Goal: Check status: Check status

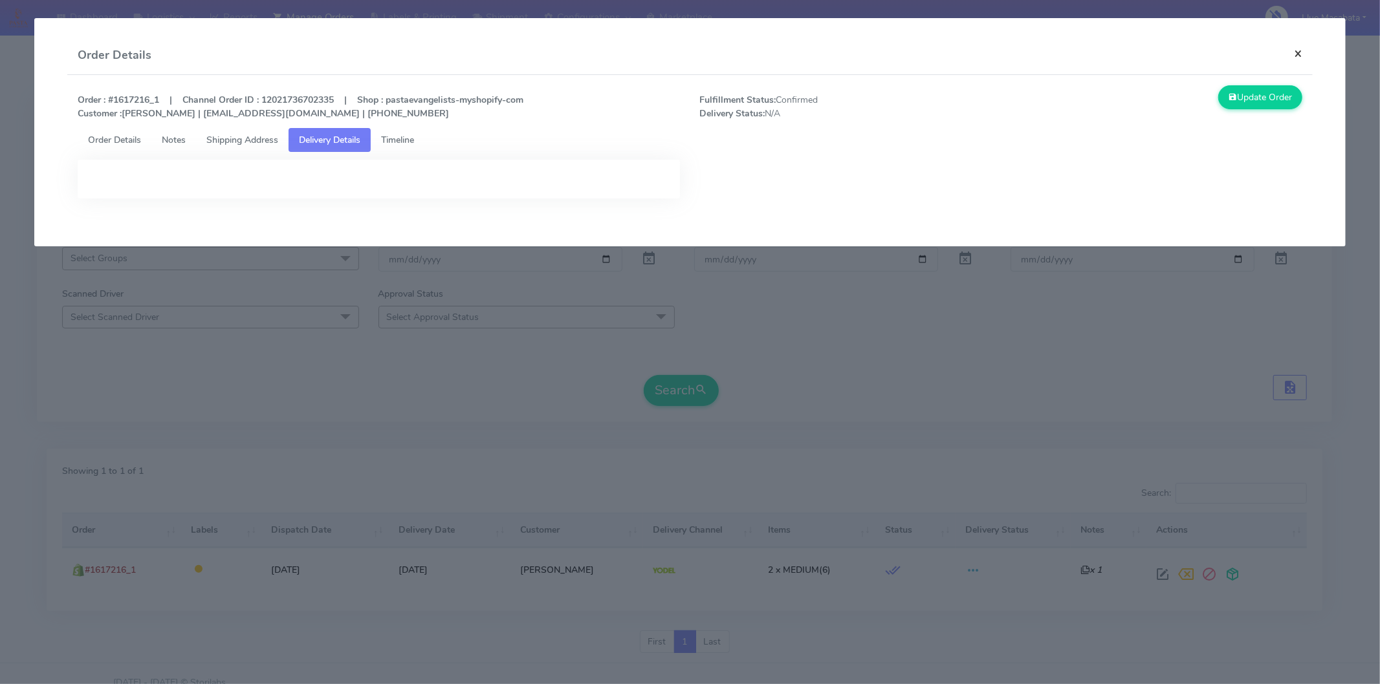
click at [1305, 52] on button "×" at bounding box center [1297, 53] width 29 height 34
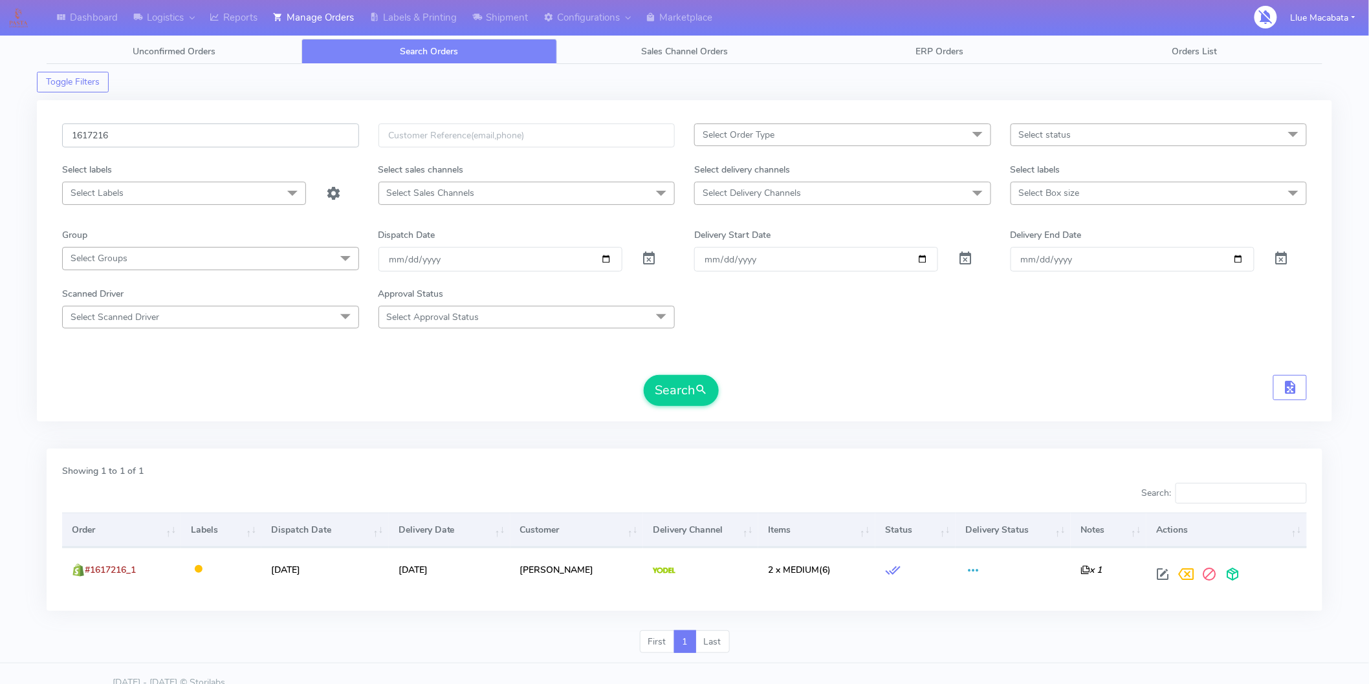
click at [147, 136] on input "1617216" at bounding box center [210, 136] width 297 height 24
paste input "1618997"
click at [147, 134] on input "16172161618997" at bounding box center [210, 136] width 297 height 24
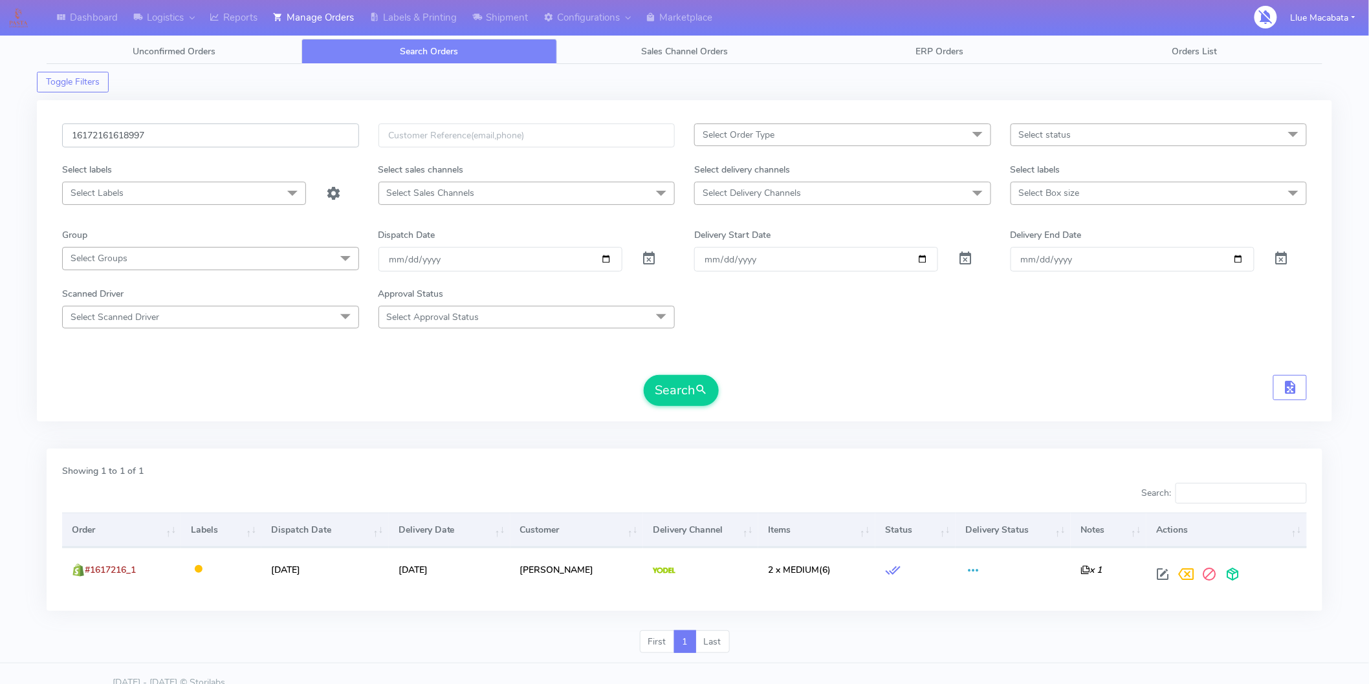
paste input "text"
type input "1618997"
click at [655, 383] on button "Search" at bounding box center [681, 390] width 75 height 31
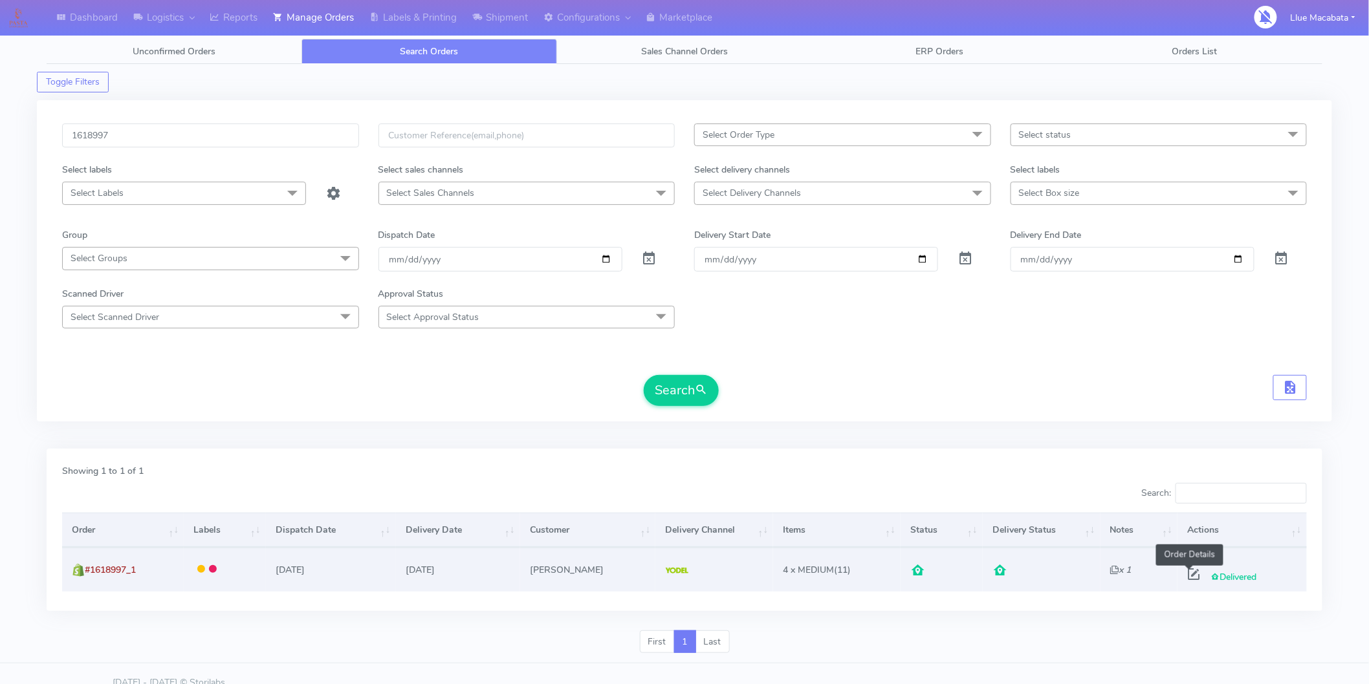
click at [1186, 577] on span at bounding box center [1193, 577] width 23 height 12
select select "5"
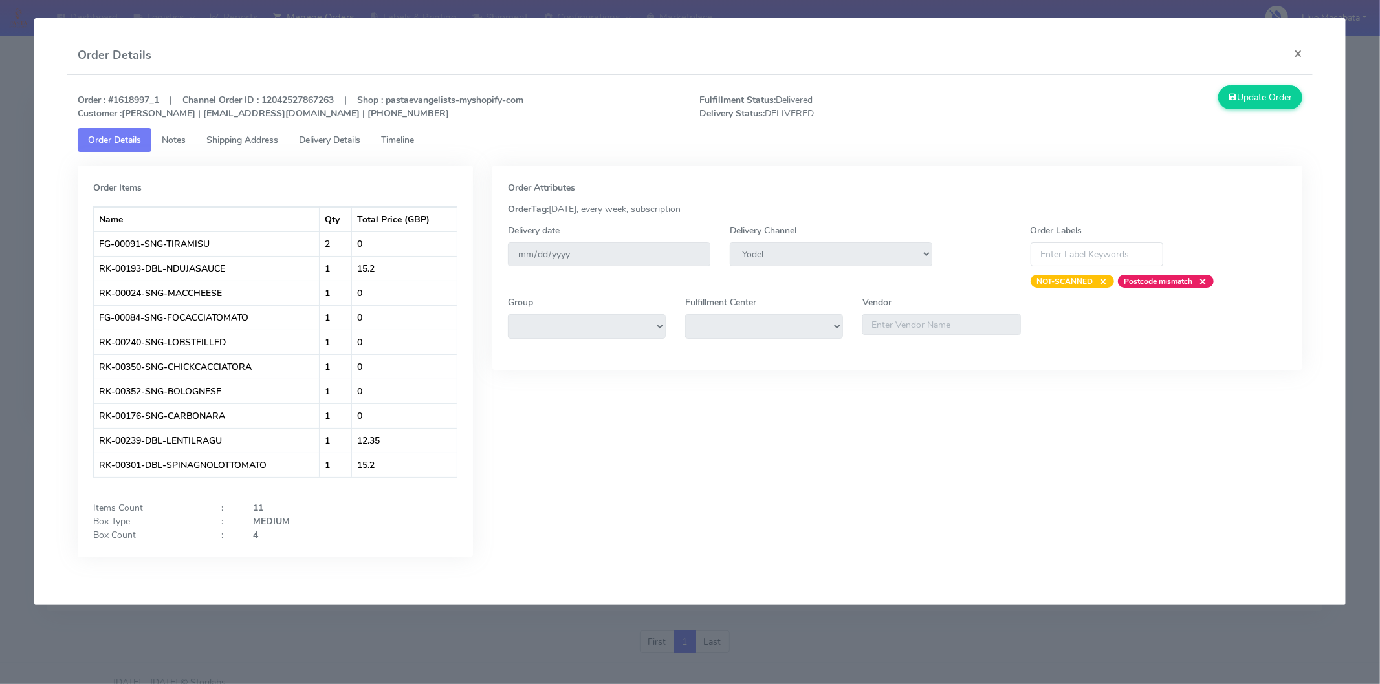
click at [333, 136] on span "Delivery Details" at bounding box center [329, 140] width 61 height 12
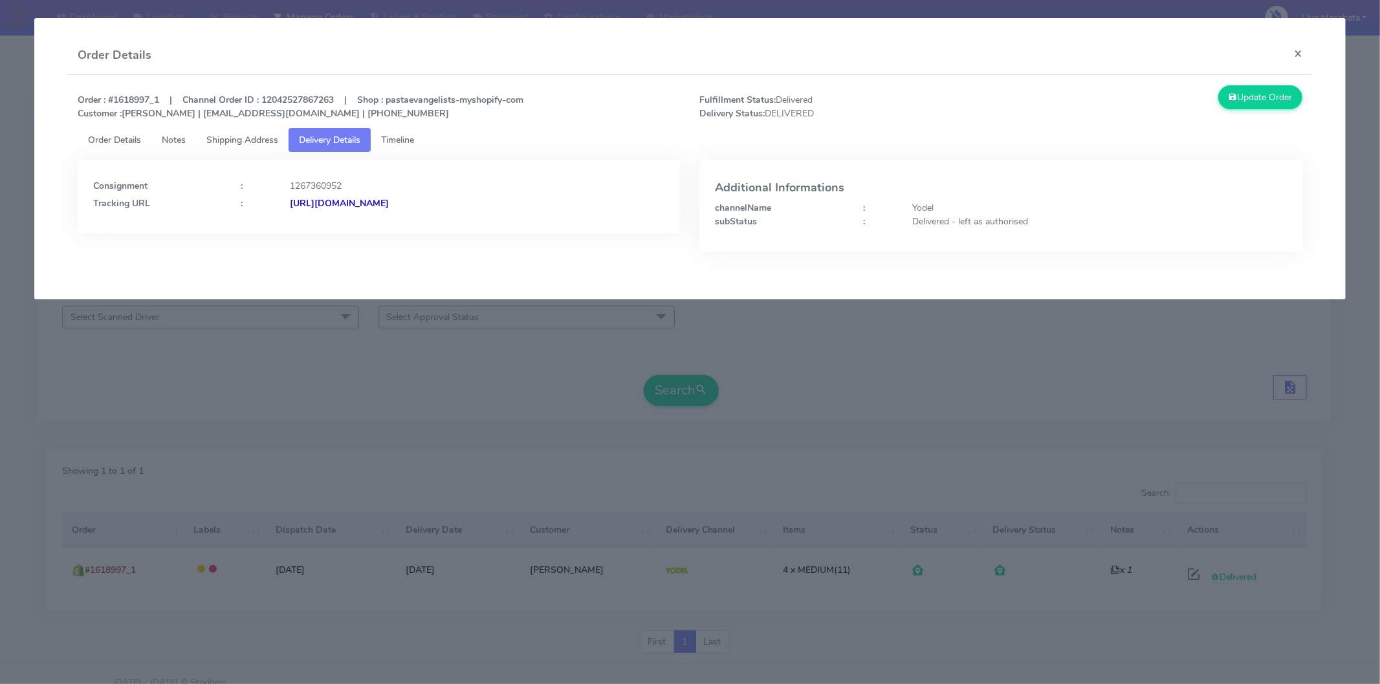
click at [389, 201] on strong "[URL][DOMAIN_NAME]" at bounding box center [339, 203] width 99 height 12
click at [1295, 55] on button "×" at bounding box center [1297, 53] width 29 height 34
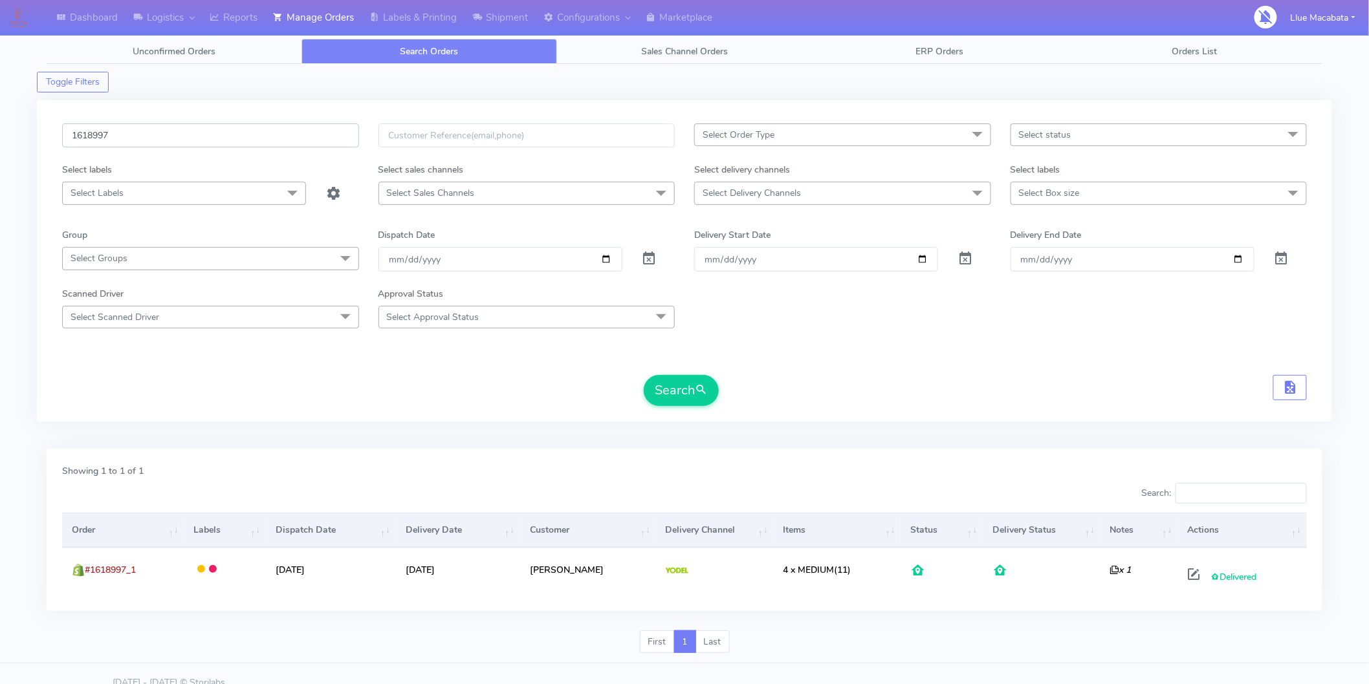
click at [146, 131] on input "1618997" at bounding box center [210, 136] width 297 height 24
paste input "20599"
type input "1620599"
click at [677, 386] on button "Search" at bounding box center [681, 390] width 75 height 31
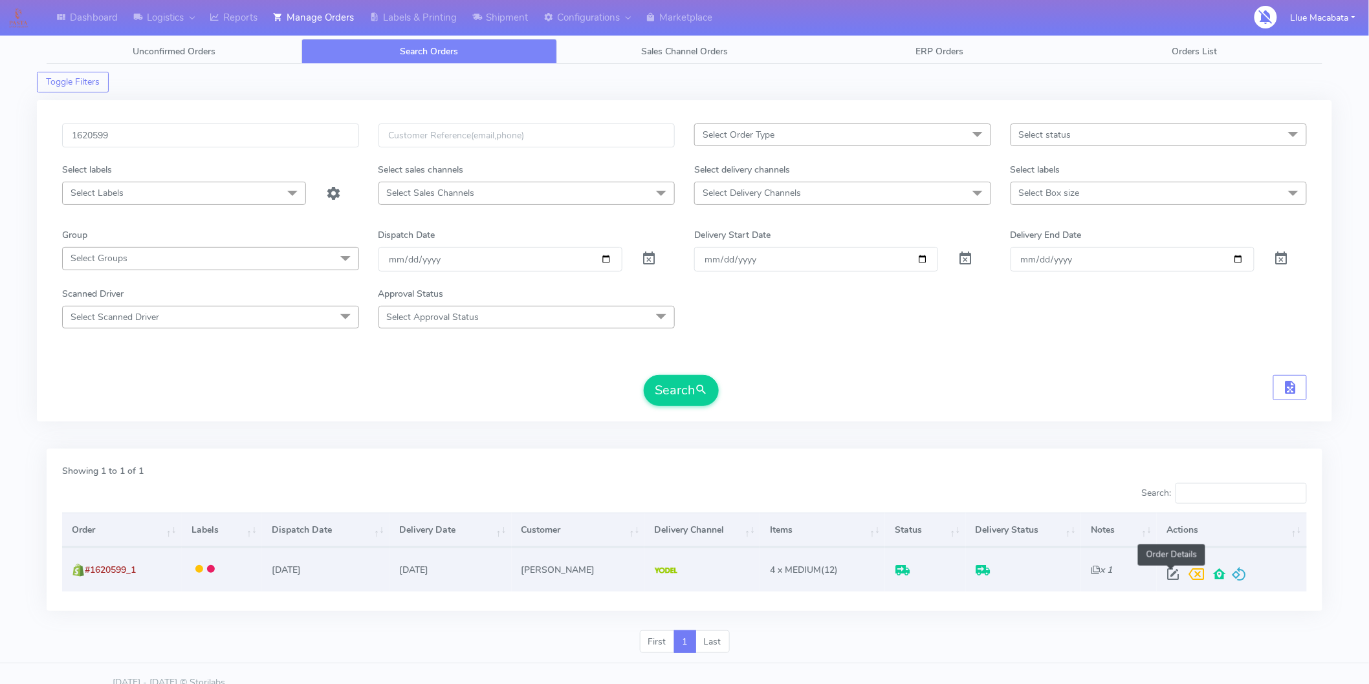
click at [1167, 572] on span at bounding box center [1172, 577] width 23 height 12
select select "5"
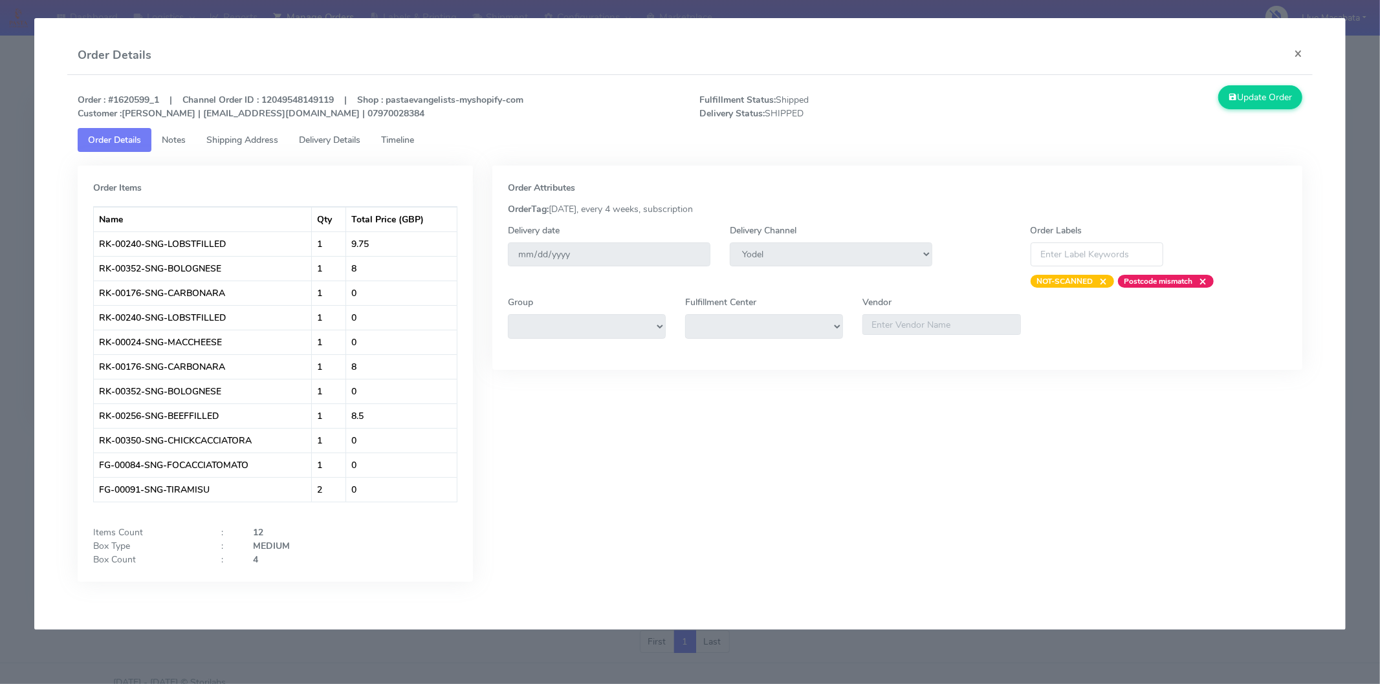
click at [411, 126] on div "Order : #1620599_1 | Channel Order ID : 12049548149119 | Shop : pastaevangelist…" at bounding box center [690, 106] width 1244 height 43
click at [409, 131] on link "Timeline" at bounding box center [398, 140] width 54 height 24
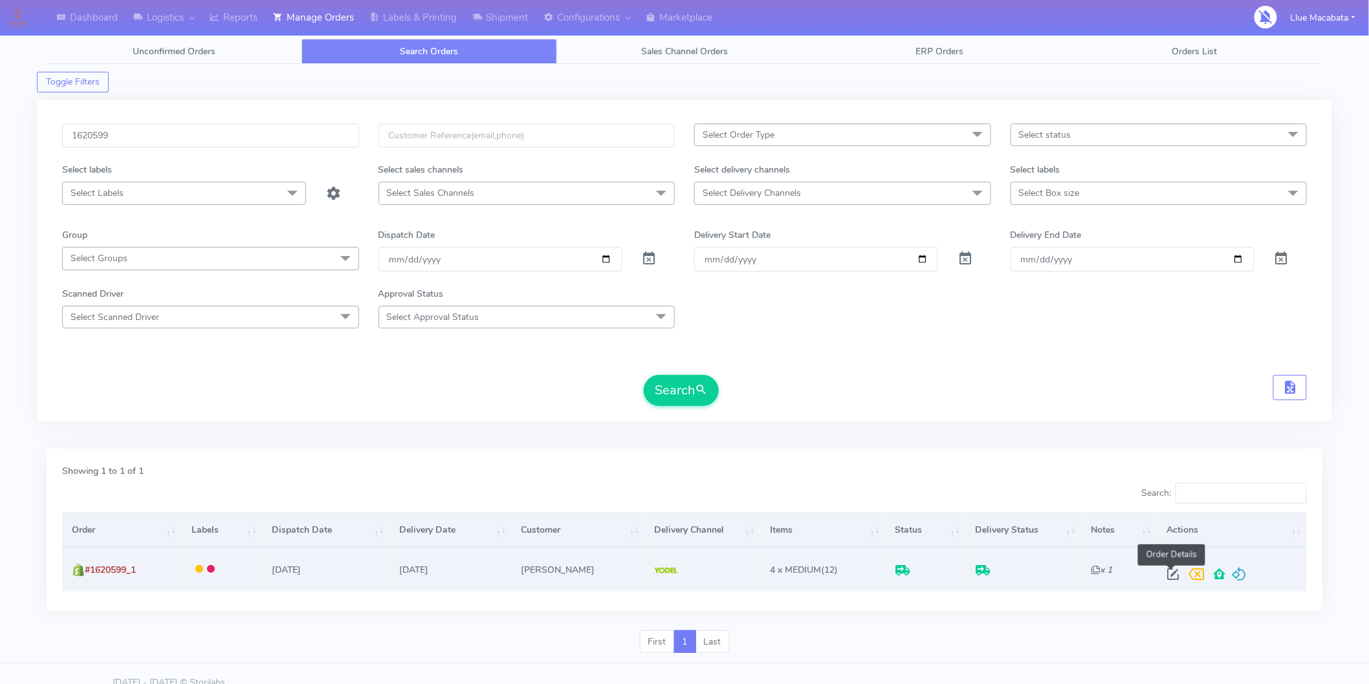
click at [1173, 574] on span at bounding box center [1172, 577] width 23 height 12
select select "5"
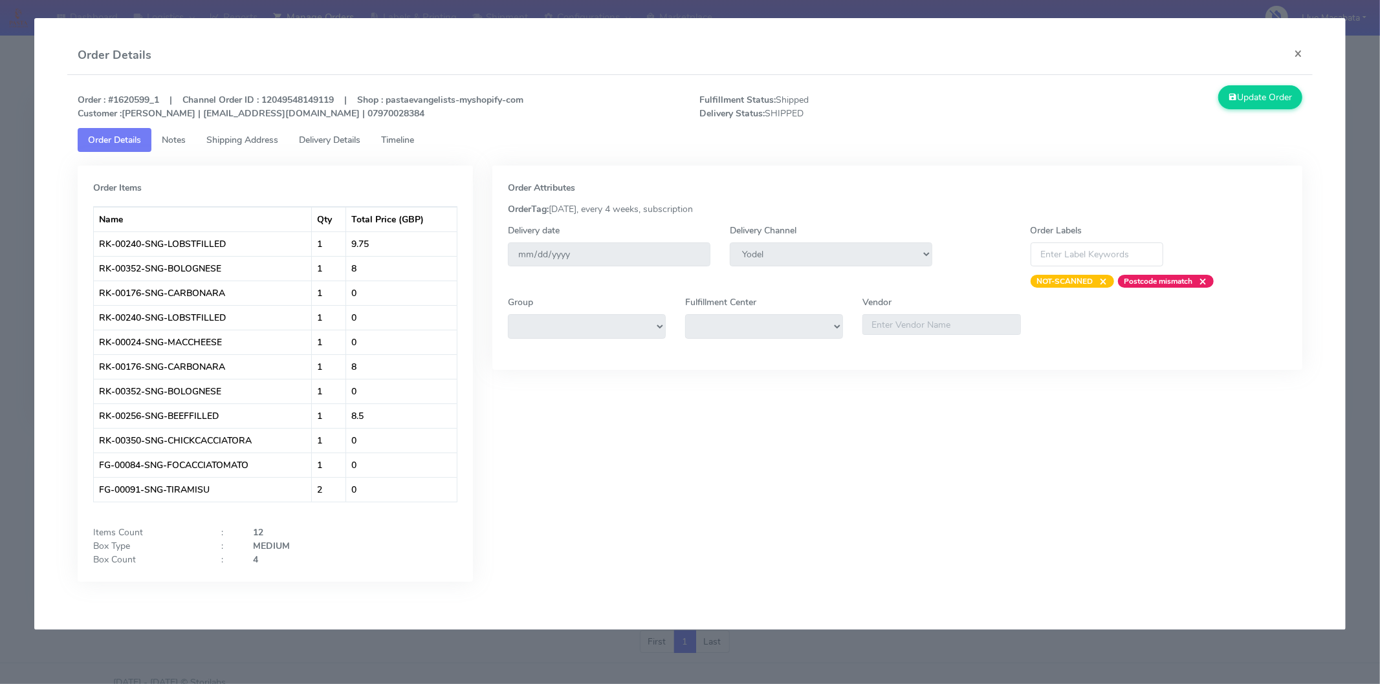
click at [330, 138] on span "Delivery Details" at bounding box center [329, 140] width 61 height 12
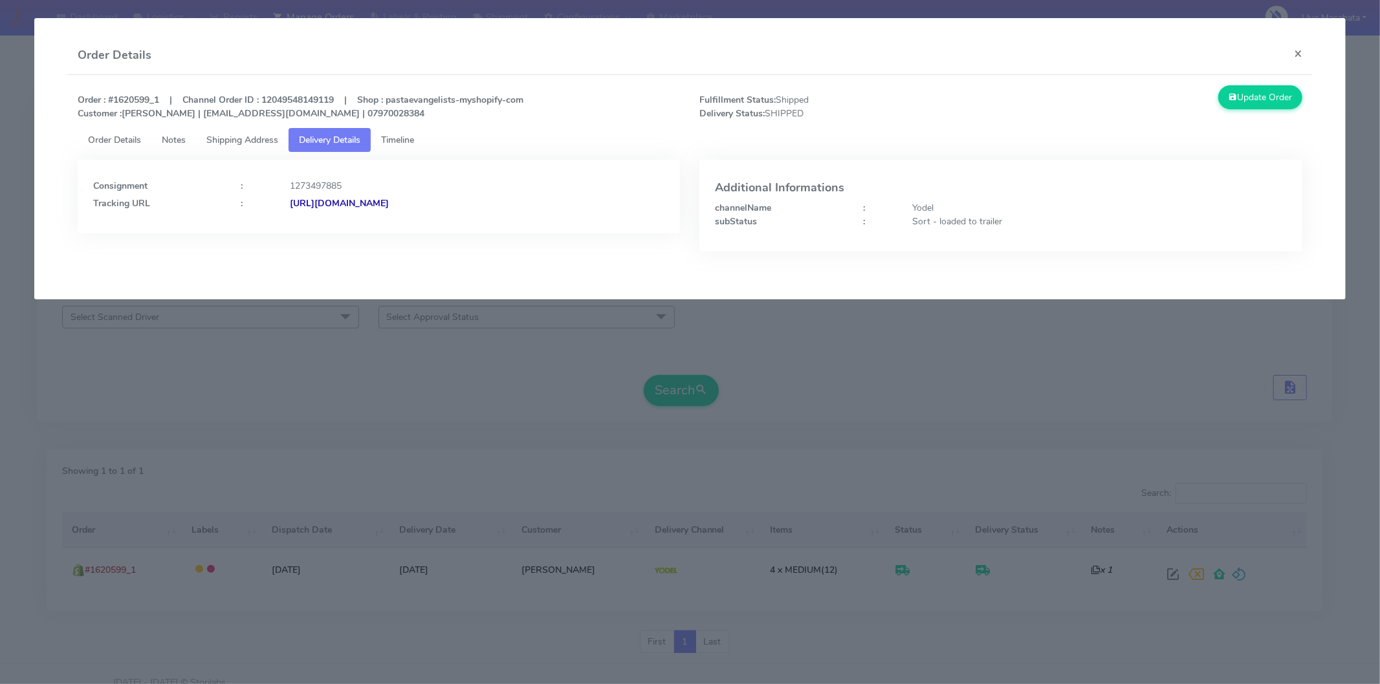
click at [389, 199] on strong "[URL][DOMAIN_NAME]" at bounding box center [339, 203] width 99 height 12
click at [1296, 50] on button "×" at bounding box center [1297, 53] width 29 height 34
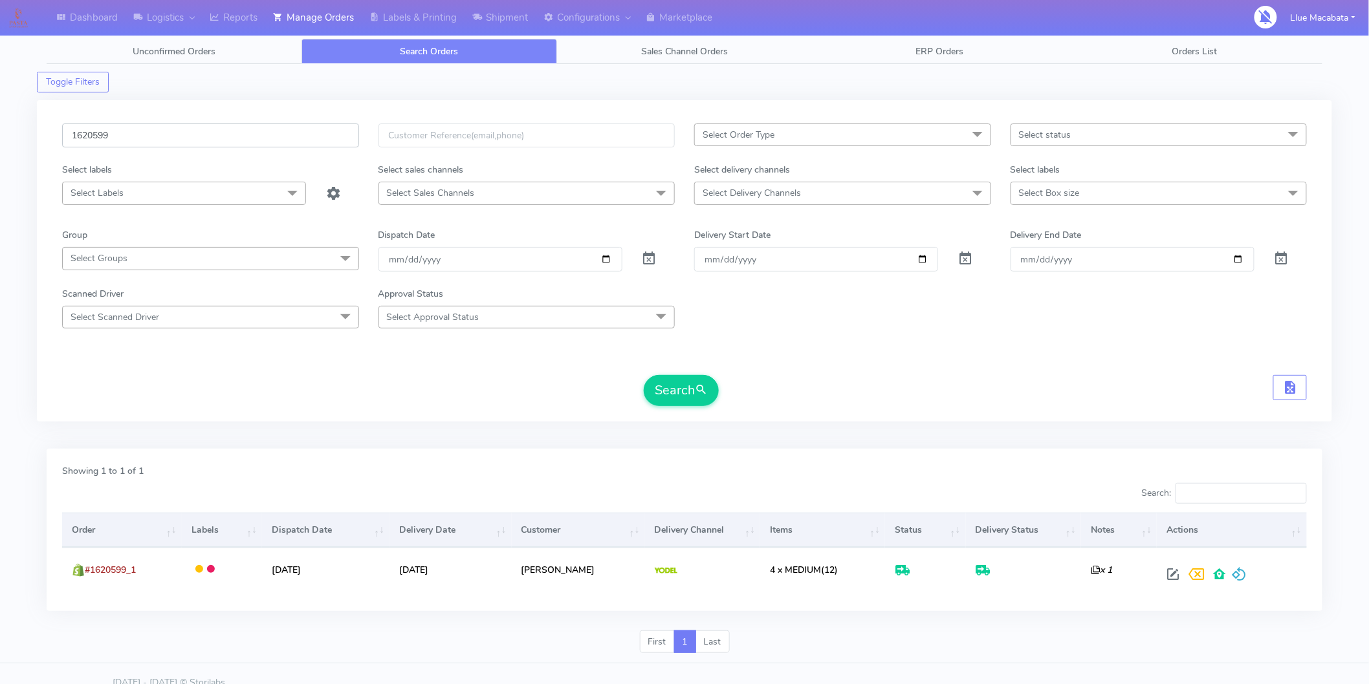
click at [183, 146] on input "1620599" at bounding box center [210, 136] width 297 height 24
paste input "130"
type input "1620130"
drag, startPoint x: 680, startPoint y: 386, endPoint x: 629, endPoint y: 405, distance: 55.0
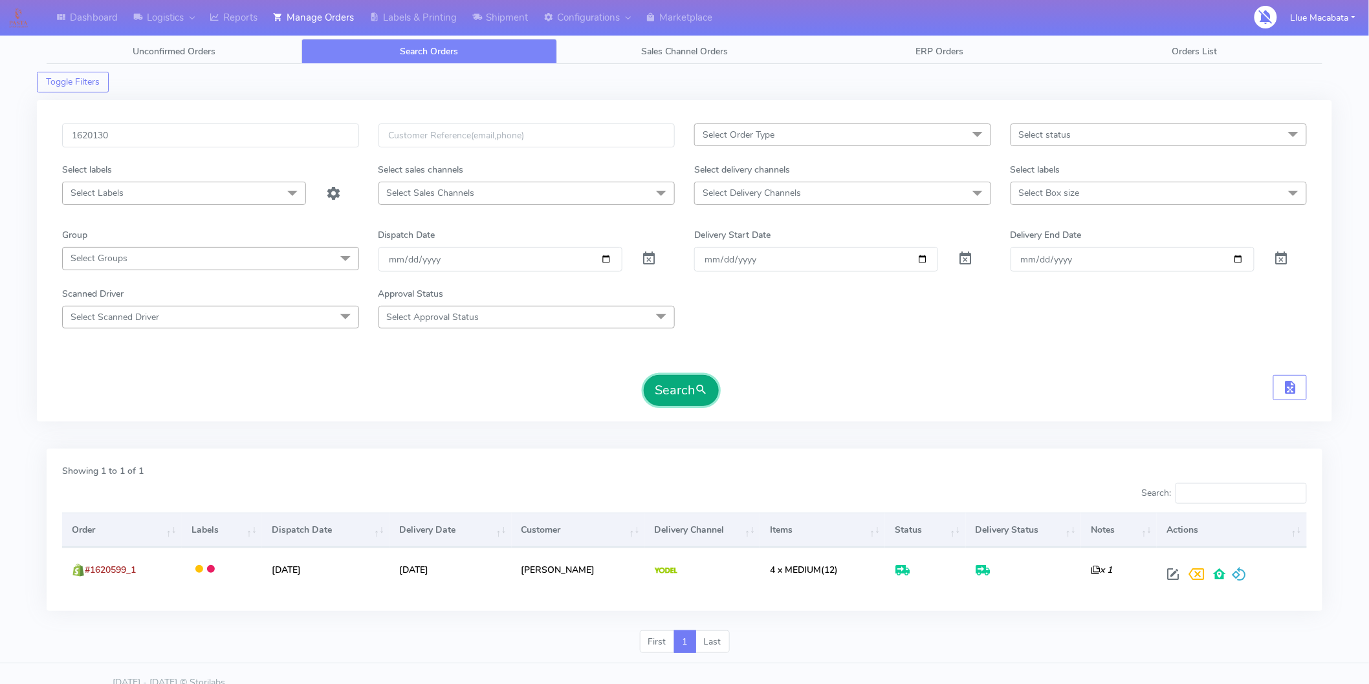
click at [681, 387] on button "Search" at bounding box center [681, 390] width 75 height 31
click at [916, 338] on form "1620130 Select Order Type Select All MEALS ATAVI One Off Pasta Club Gift Kit Ev…" at bounding box center [684, 265] width 1244 height 283
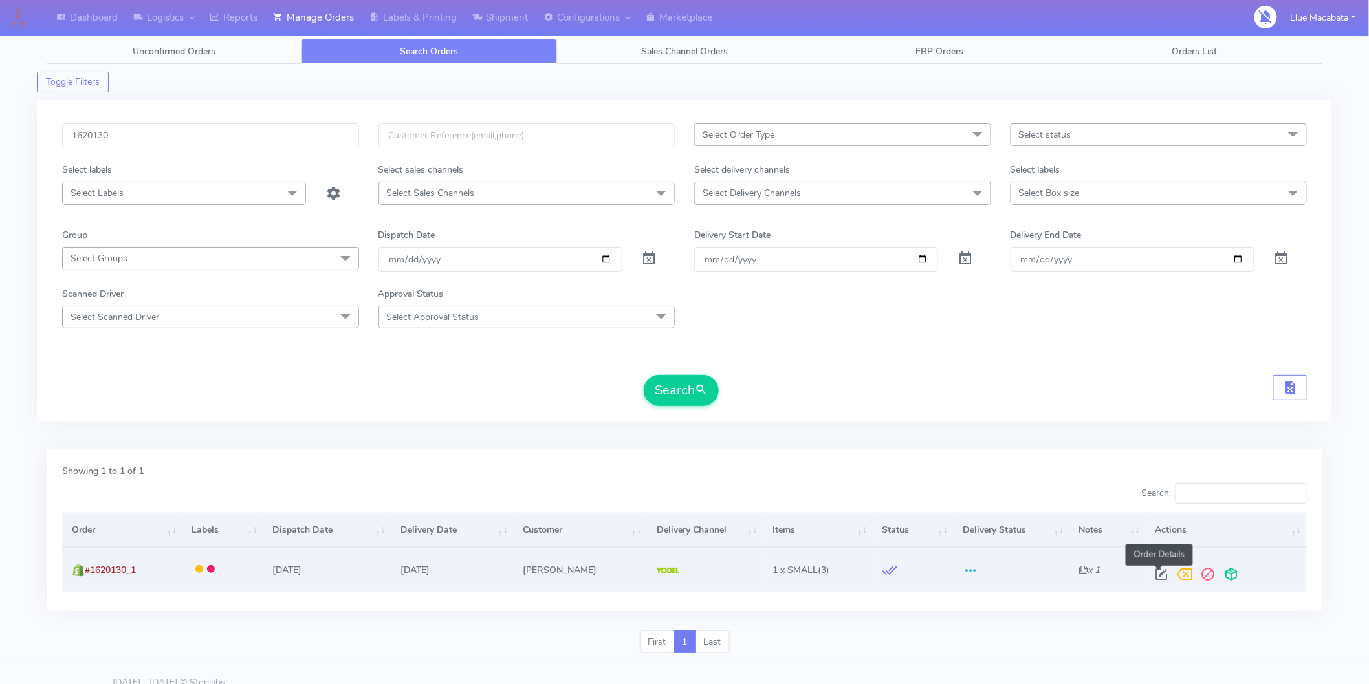
click at [1152, 574] on span at bounding box center [1160, 577] width 23 height 12
select select "5"
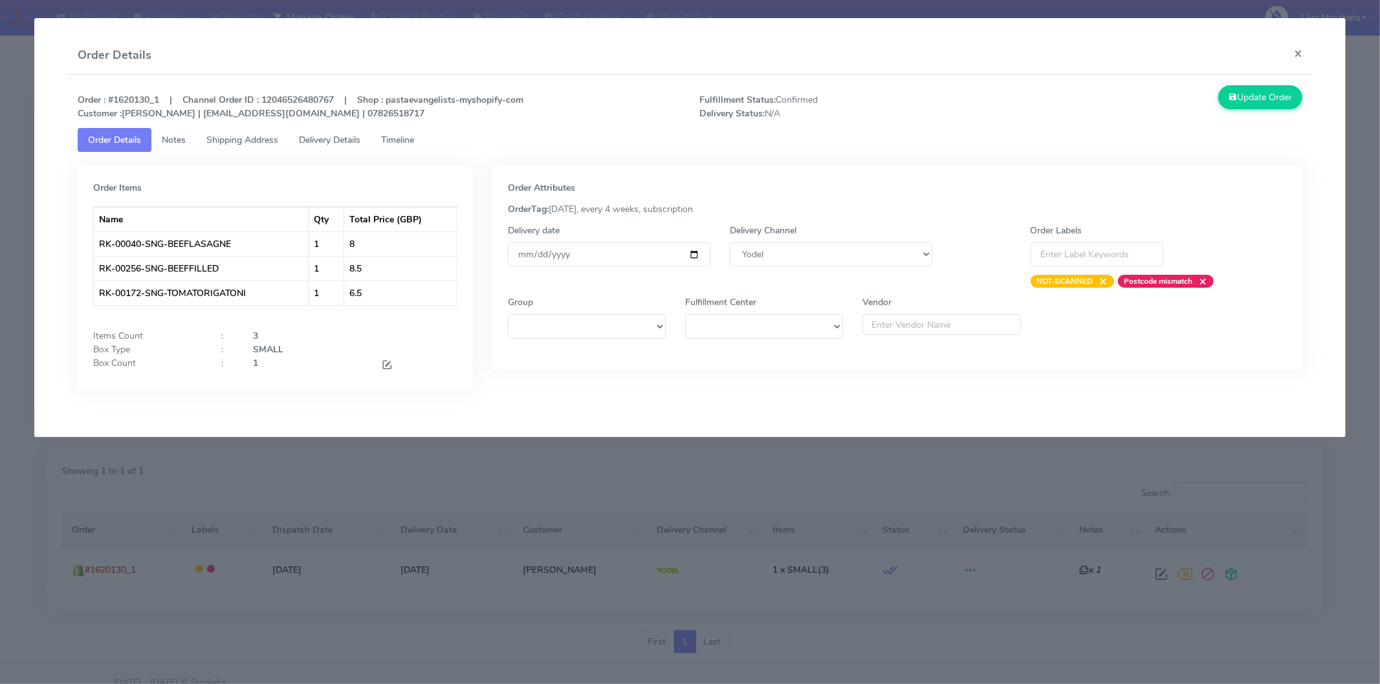
click at [414, 138] on span "Timeline" at bounding box center [397, 140] width 33 height 12
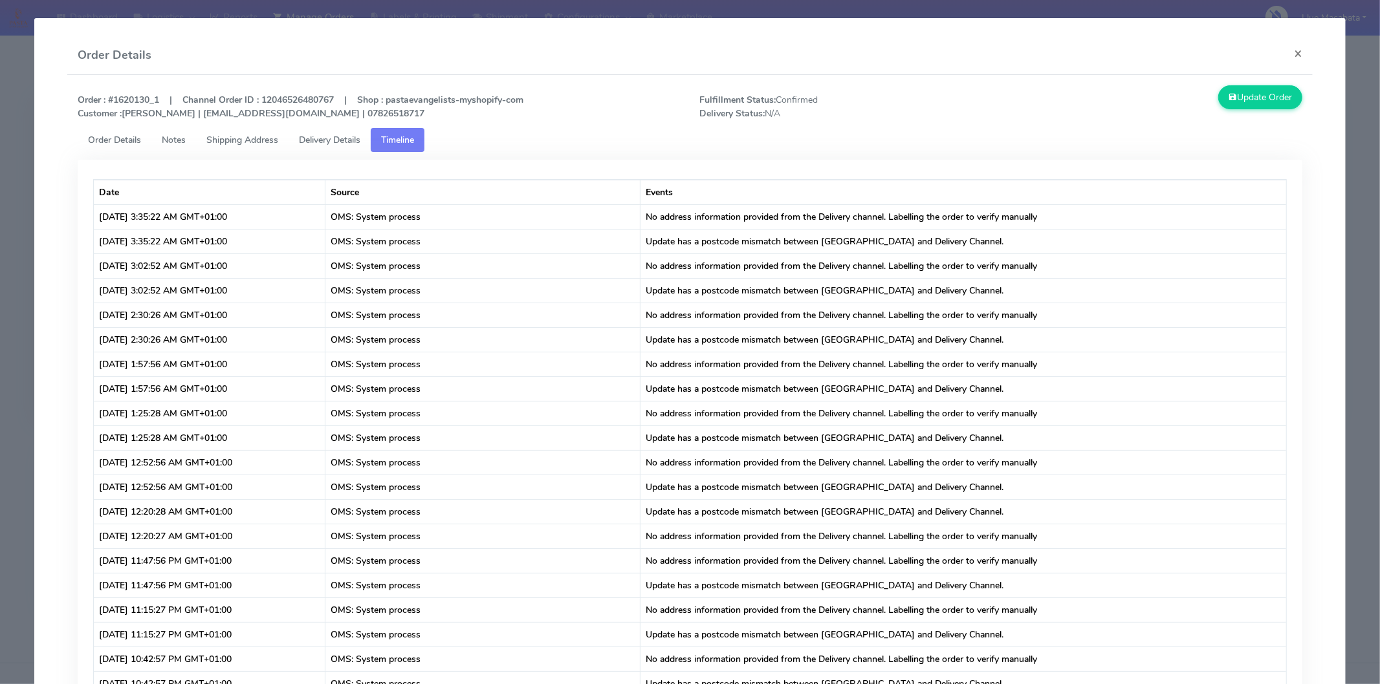
click at [352, 138] on span "Delivery Details" at bounding box center [329, 140] width 61 height 12
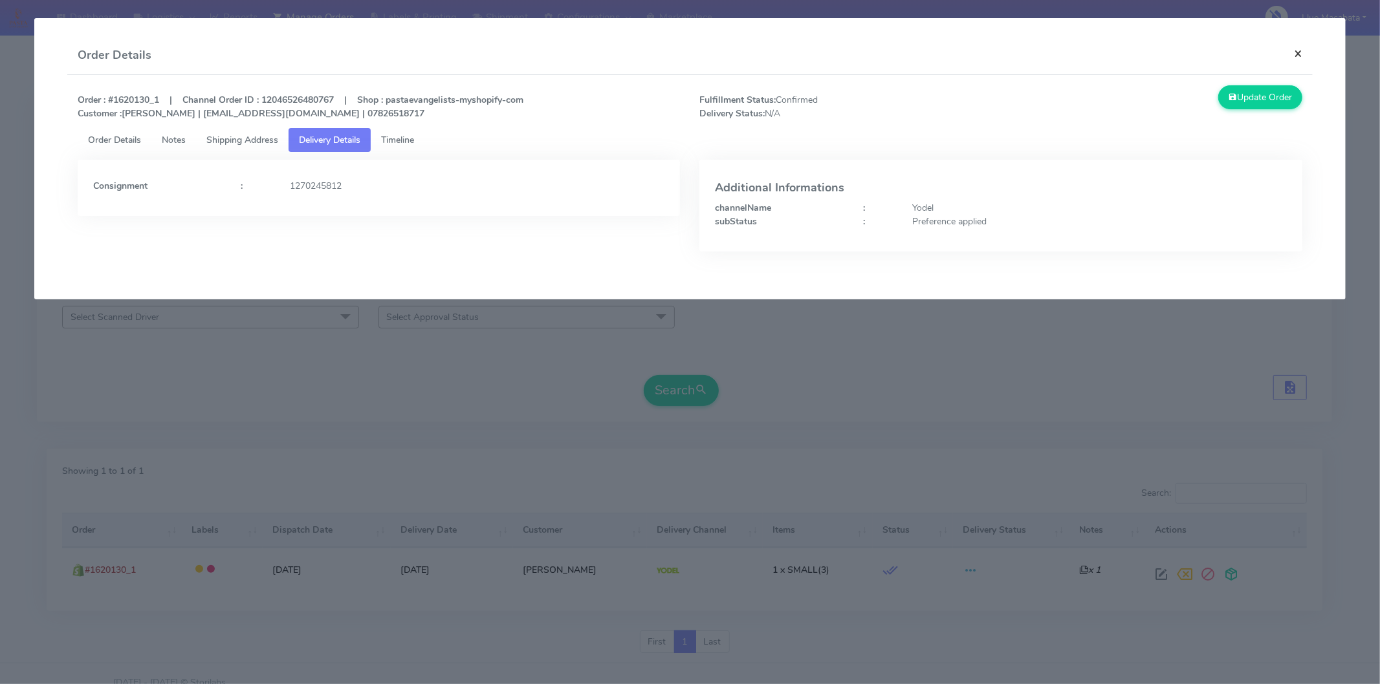
click at [1304, 49] on button "×" at bounding box center [1297, 53] width 29 height 34
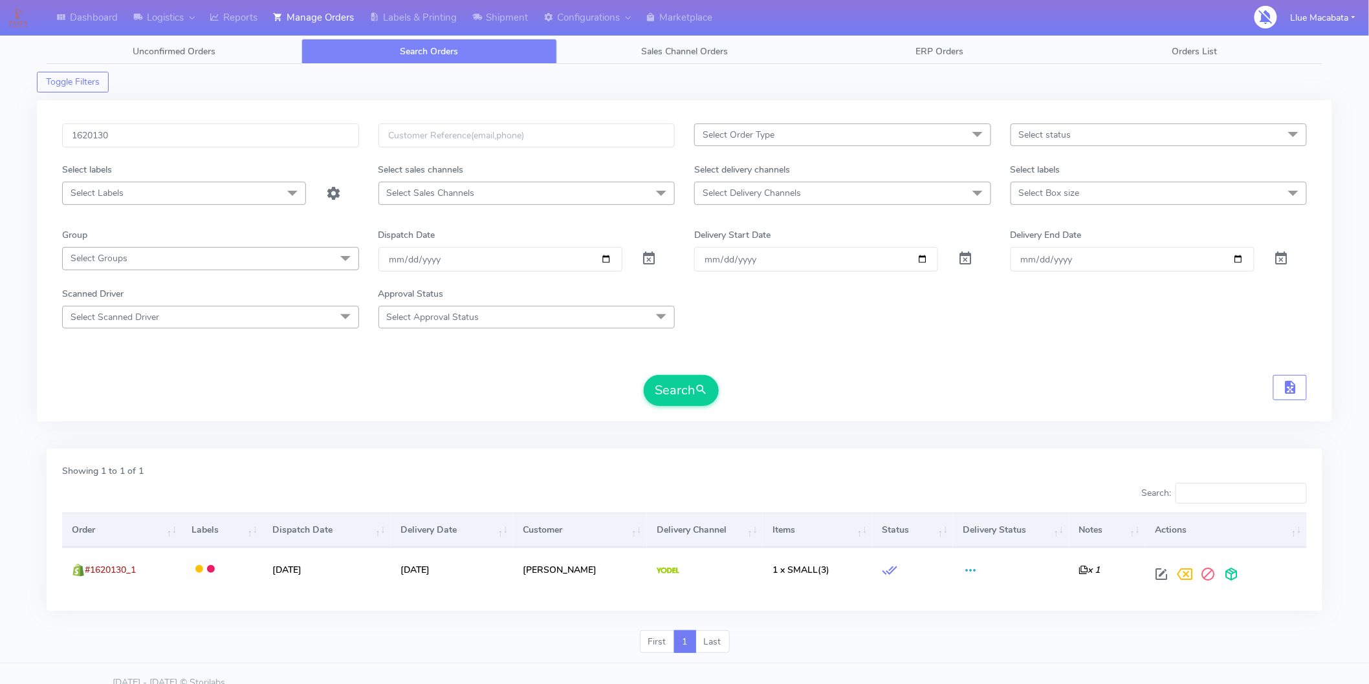
click at [103, 151] on div "1620130" at bounding box center [210, 143] width 316 height 39
click at [106, 138] on input "1620130" at bounding box center [210, 136] width 297 height 24
paste input "18664"
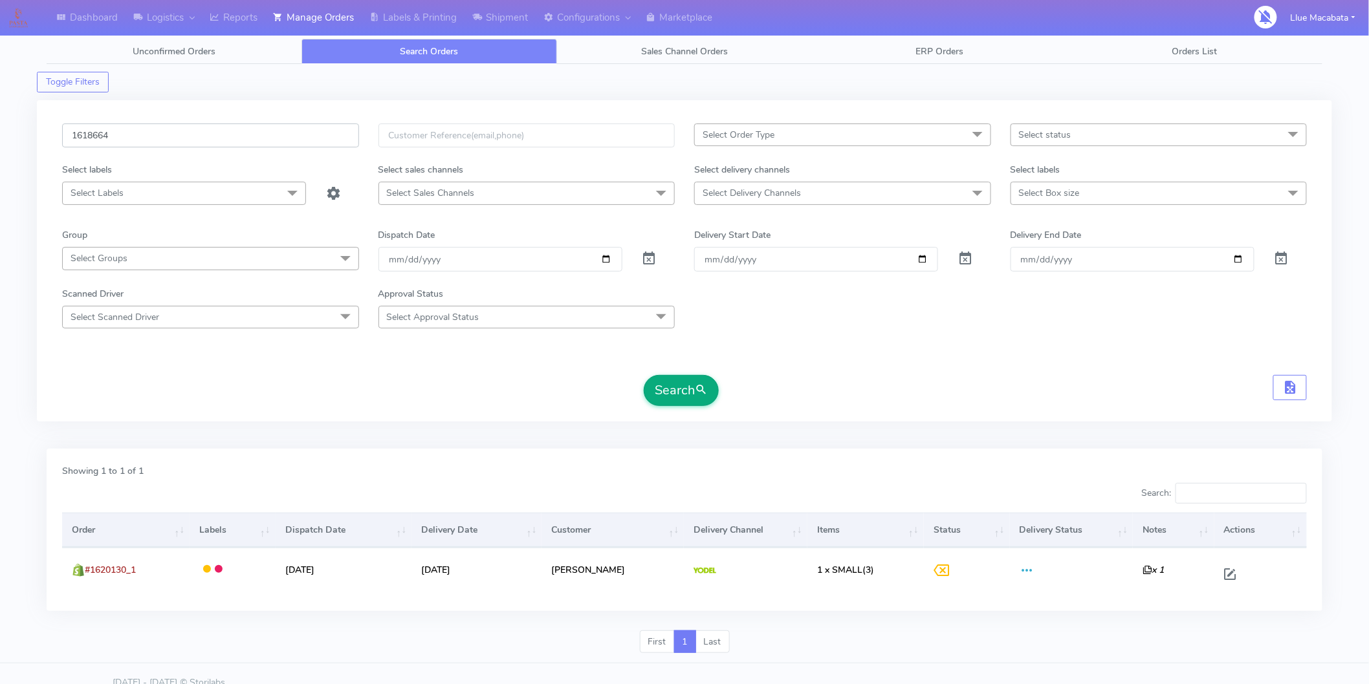
type input "1618664"
drag, startPoint x: 676, startPoint y: 390, endPoint x: 633, endPoint y: 406, distance: 46.3
click at [675, 389] on button "Search" at bounding box center [681, 390] width 75 height 31
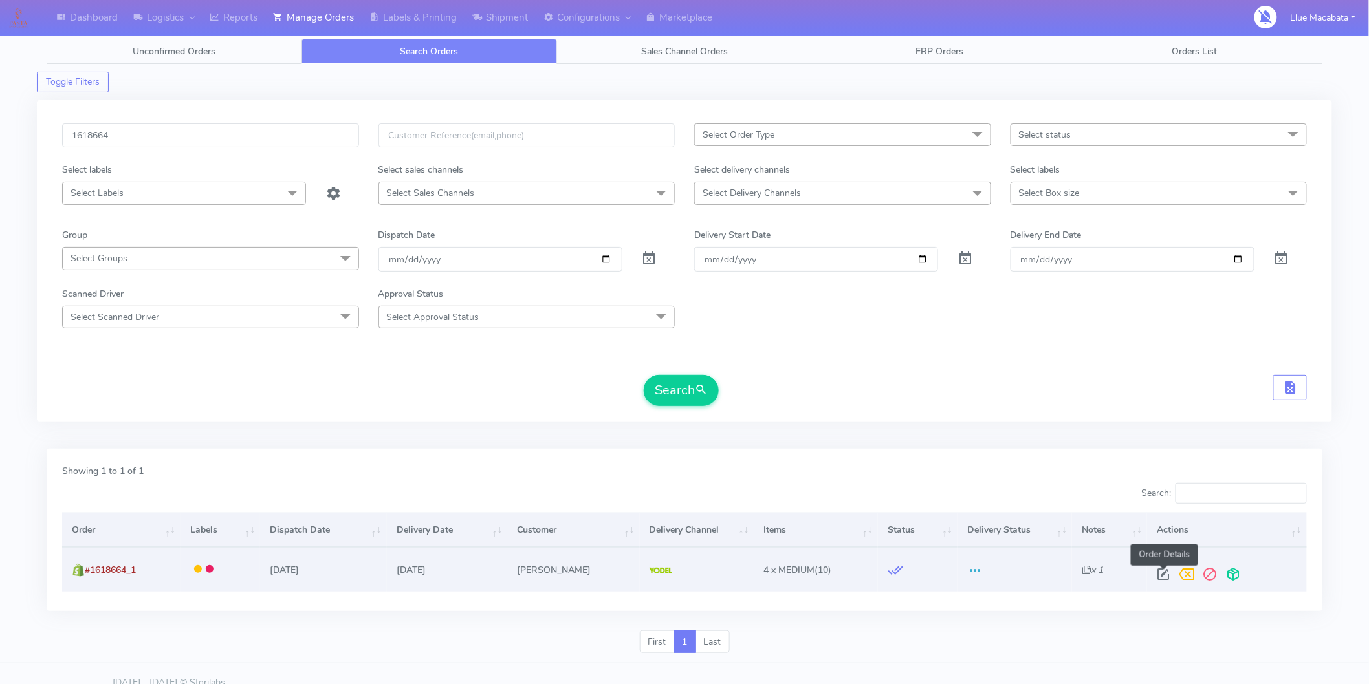
click at [1162, 572] on span at bounding box center [1163, 577] width 23 height 12
select select "5"
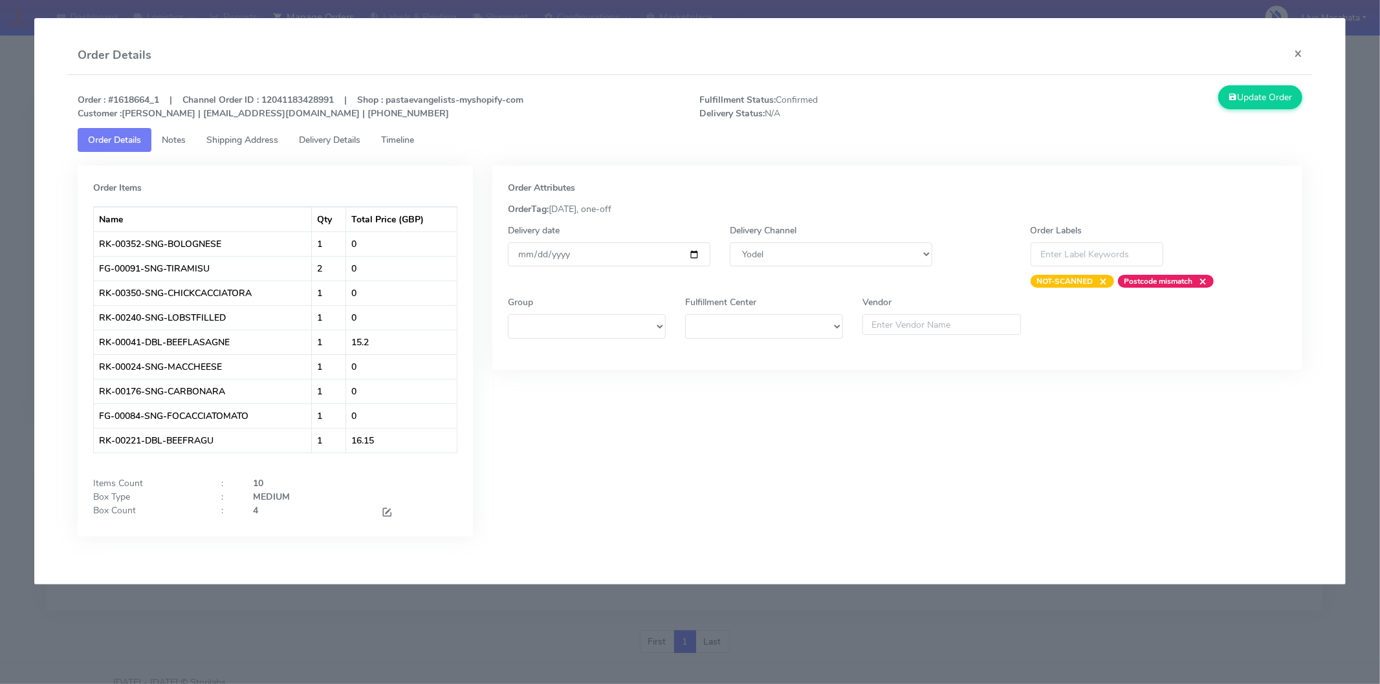
drag, startPoint x: 393, startPoint y: 133, endPoint x: 398, endPoint y: 146, distance: 13.6
click at [393, 135] on span "Timeline" at bounding box center [397, 140] width 33 height 12
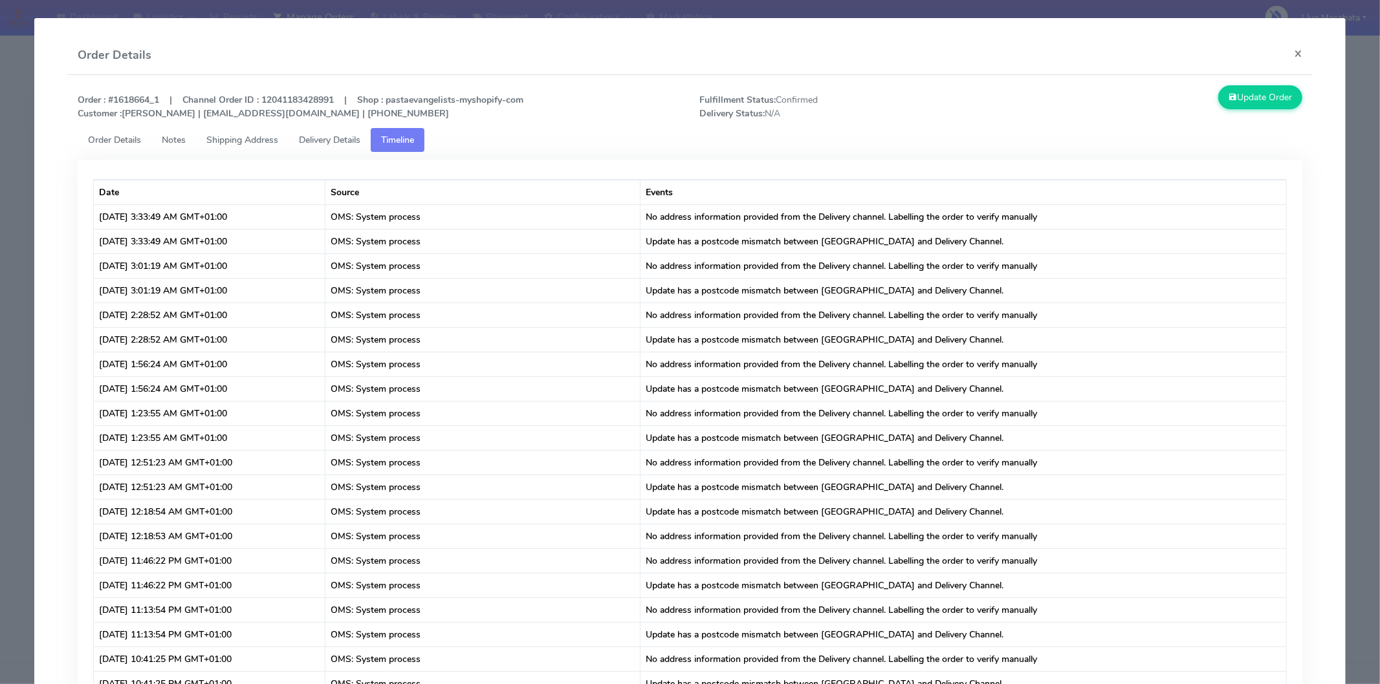
click at [326, 128] on link "Delivery Details" at bounding box center [329, 140] width 82 height 24
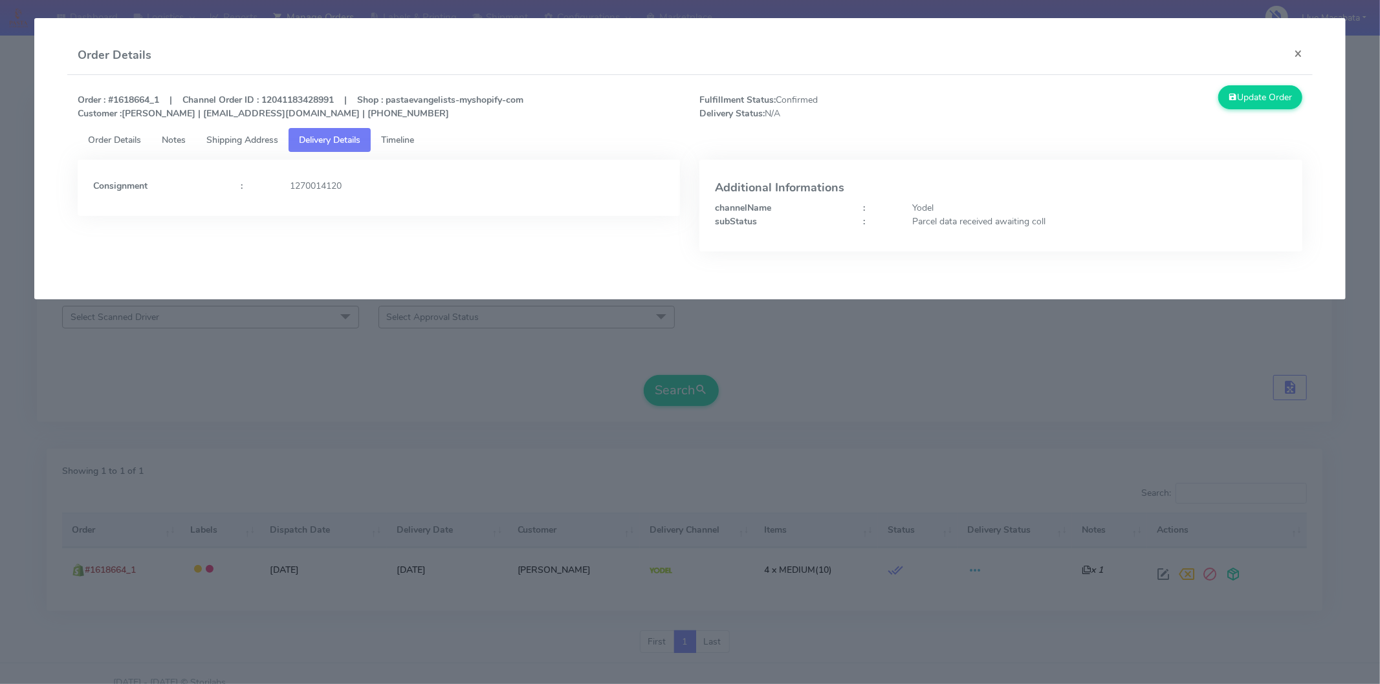
click at [278, 131] on link "Shipping Address" at bounding box center [242, 140] width 92 height 24
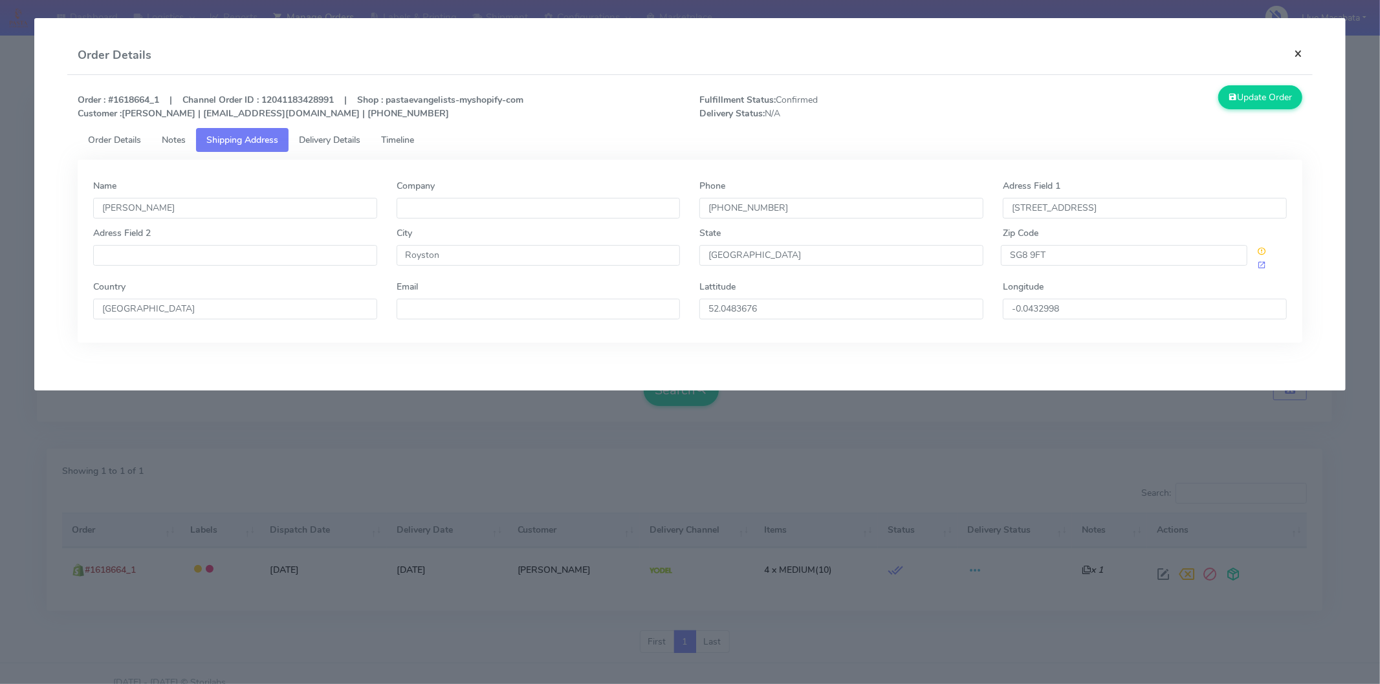
click at [1299, 54] on button "×" at bounding box center [1297, 53] width 29 height 34
